Goal: Transaction & Acquisition: Purchase product/service

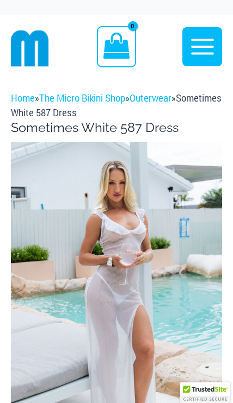
click at [160, 269] on img at bounding box center [116, 300] width 211 height 316
click at [151, 270] on img at bounding box center [116, 300] width 211 height 316
click at [143, 266] on img at bounding box center [116, 300] width 211 height 316
click at [119, 280] on img at bounding box center [116, 300] width 211 height 316
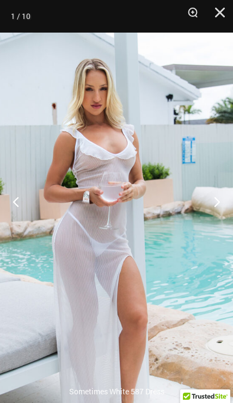
click at [211, 205] on button "Next" at bounding box center [212, 201] width 41 height 54
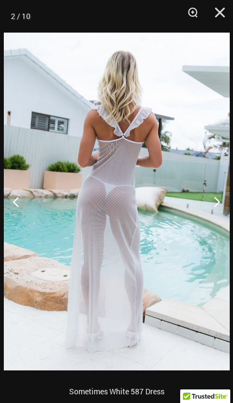
click at [211, 199] on button "Next" at bounding box center [212, 201] width 41 height 54
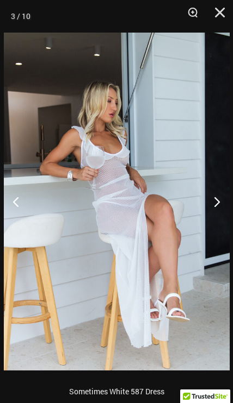
click at [213, 201] on button "Next" at bounding box center [212, 201] width 41 height 54
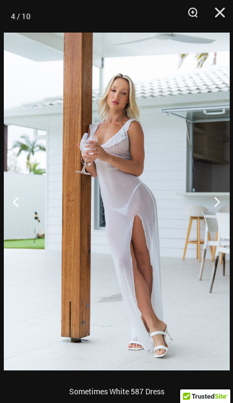
click at [211, 198] on button "Next" at bounding box center [212, 201] width 41 height 54
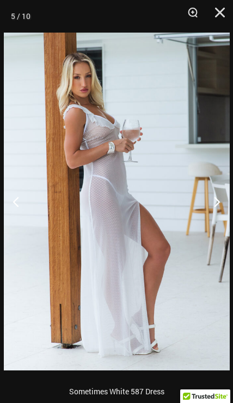
click at [211, 199] on button "Next" at bounding box center [212, 201] width 41 height 54
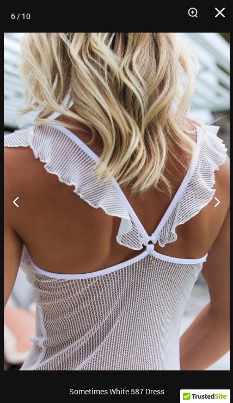
click at [211, 200] on button "Next" at bounding box center [212, 201] width 41 height 54
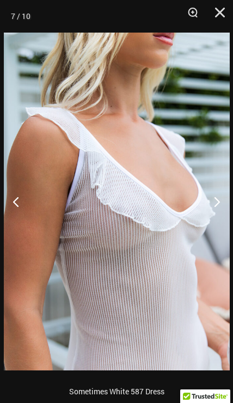
click at [210, 196] on button "Next" at bounding box center [212, 201] width 41 height 54
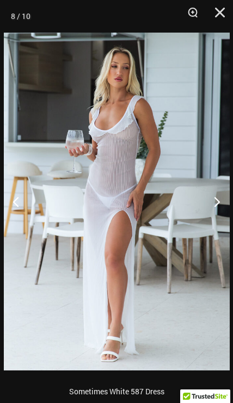
click at [210, 199] on button "Next" at bounding box center [212, 201] width 41 height 54
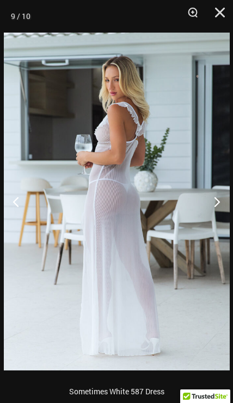
click at [211, 199] on button "Next" at bounding box center [212, 201] width 41 height 54
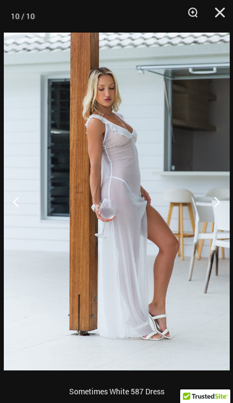
click at [213, 202] on button "Next" at bounding box center [212, 201] width 41 height 54
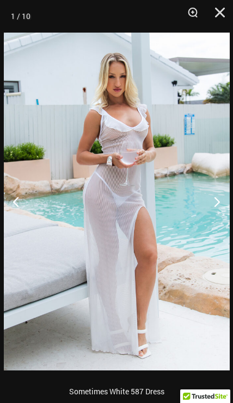
click at [211, 14] on button "Close" at bounding box center [215, 16] width 27 height 33
